Goal: Task Accomplishment & Management: Use online tool/utility

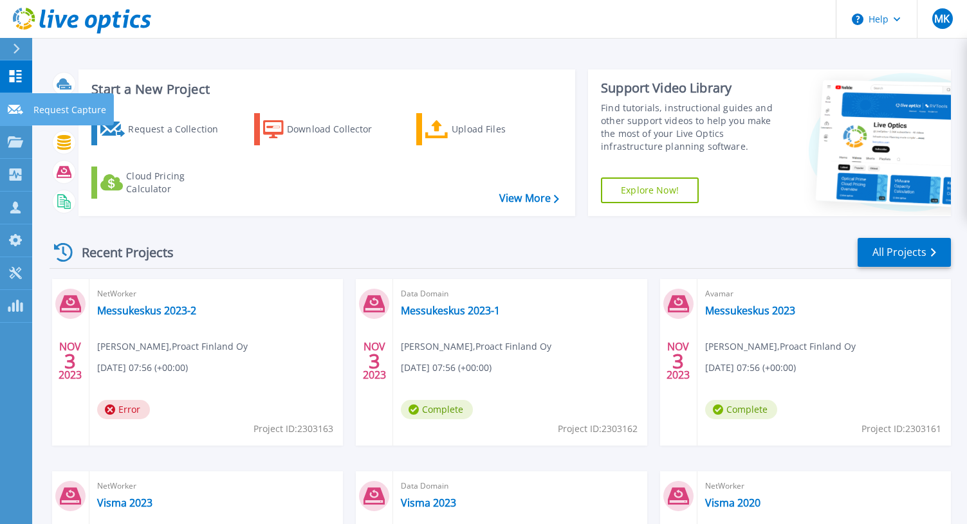
click at [14, 113] on icon at bounding box center [15, 110] width 15 height 10
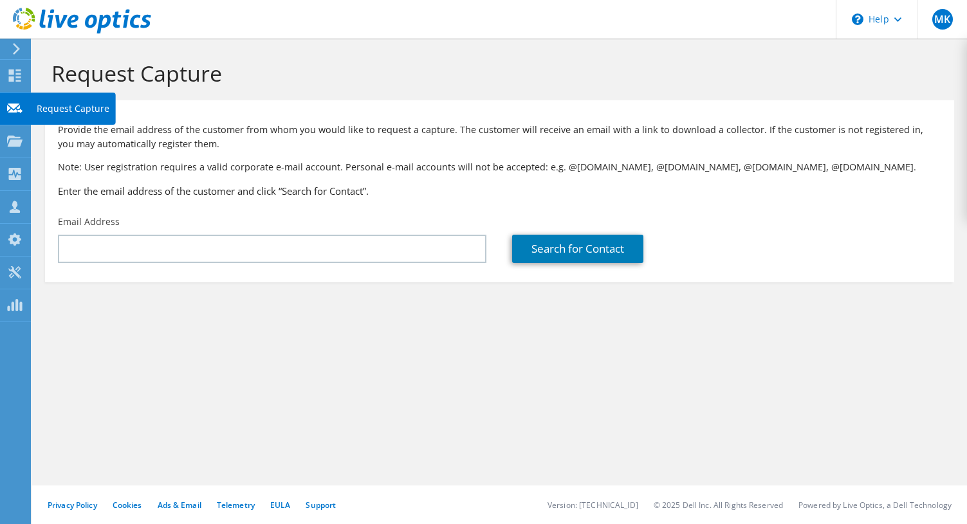
click at [77, 106] on div "Request Capture" at bounding box center [73, 109] width 86 height 32
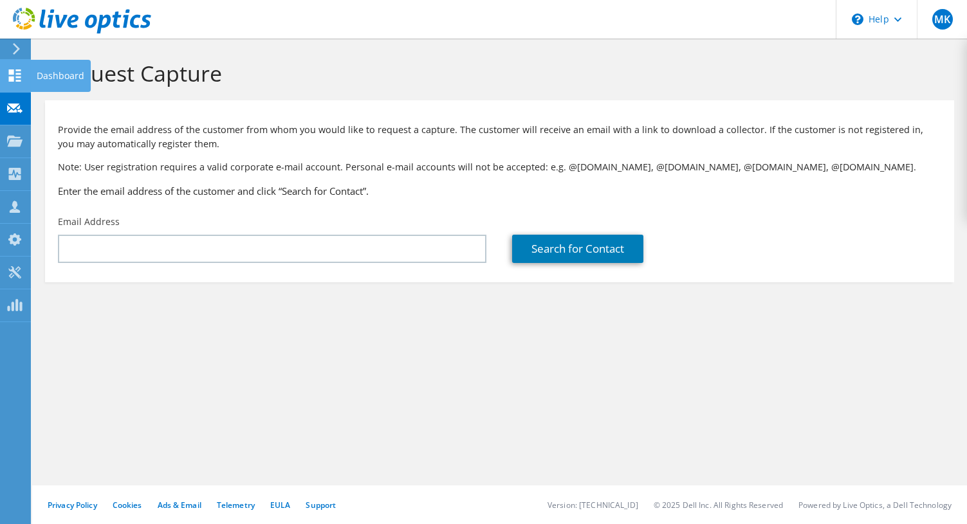
click at [15, 78] on icon at bounding box center [14, 75] width 15 height 12
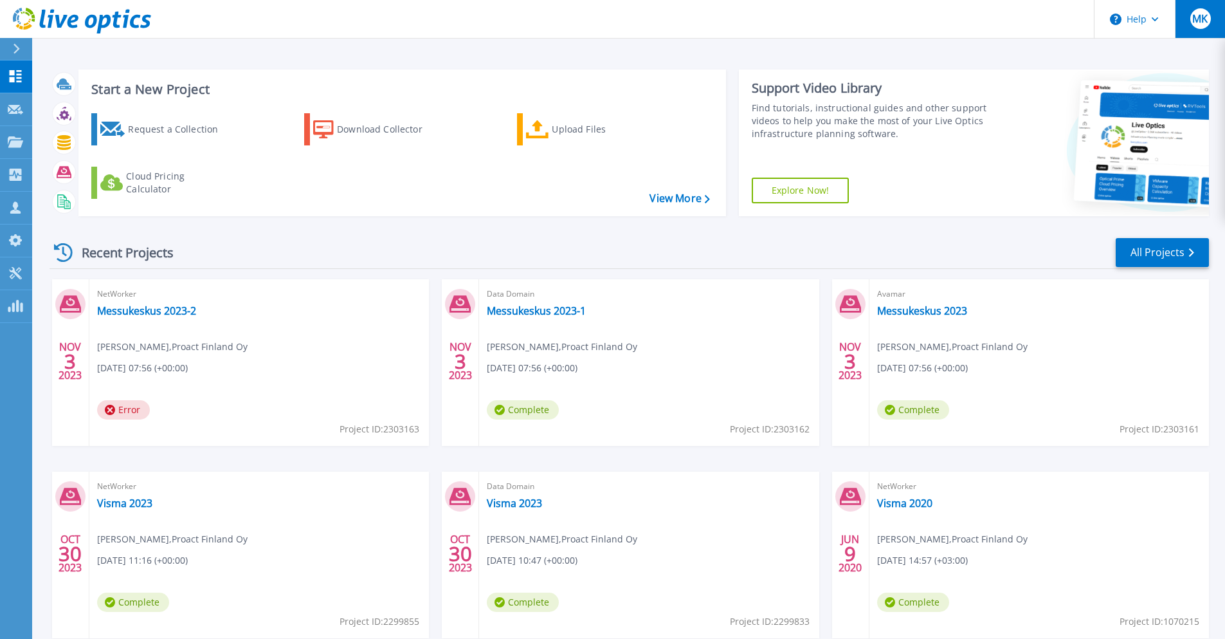
click at [976, 16] on button "MK" at bounding box center [1200, 19] width 50 height 38
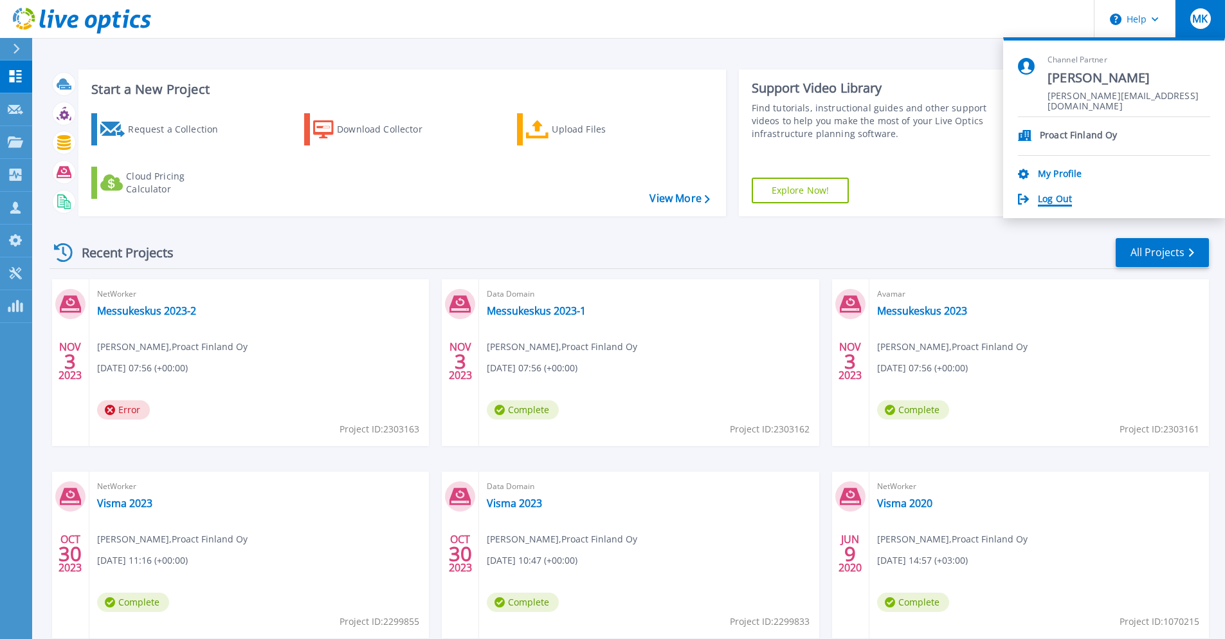
click at [976, 195] on link "Log Out" at bounding box center [1055, 200] width 34 height 12
